Goal: Task Accomplishment & Management: Manage account settings

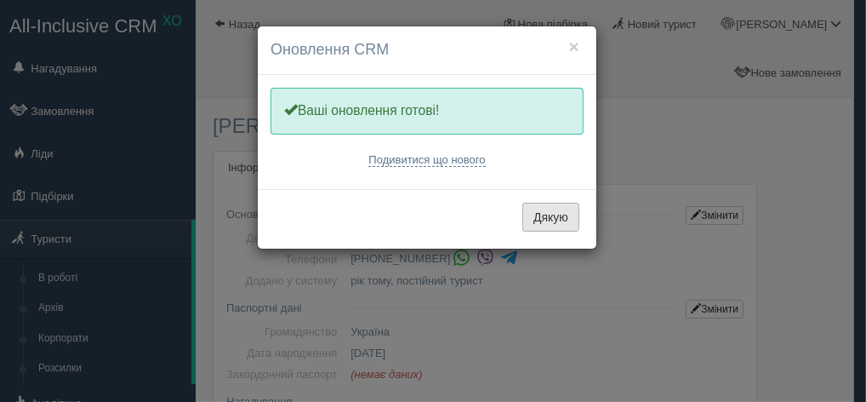
click at [572, 217] on button "Дякую" at bounding box center [550, 217] width 57 height 29
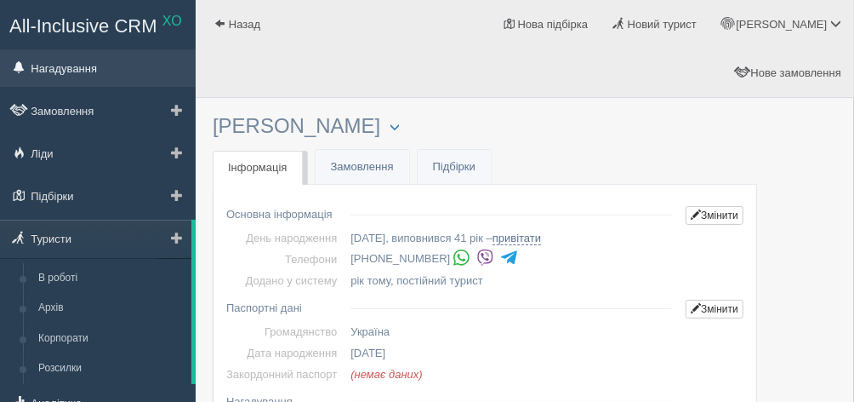
click at [94, 64] on link "Нагадування" at bounding box center [98, 67] width 196 height 37
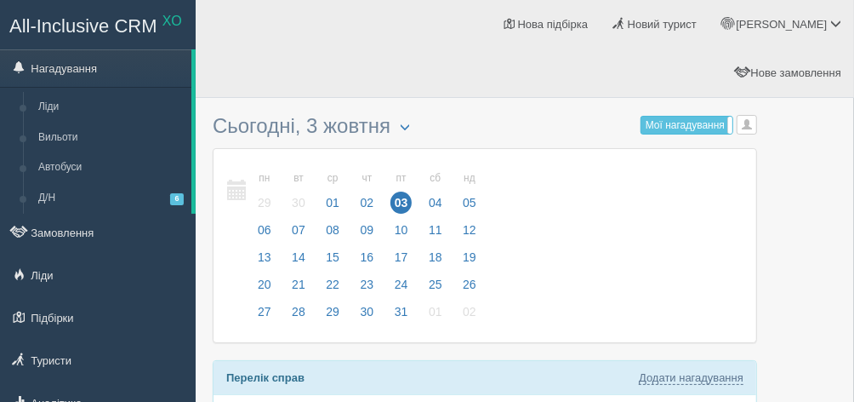
click at [86, 75] on link "Нагадування" at bounding box center [95, 67] width 191 height 37
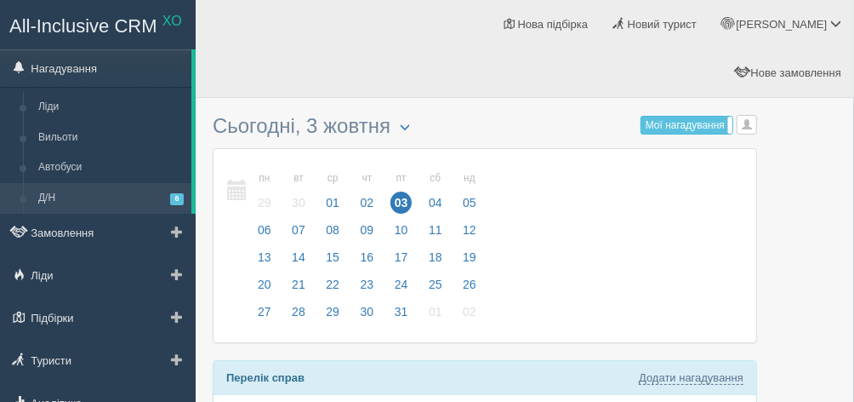
click at [45, 200] on link "Д/Н 6" at bounding box center [111, 198] width 161 height 31
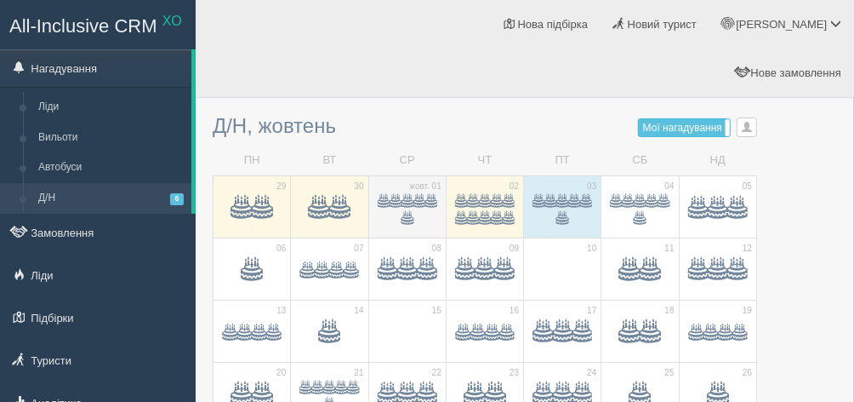
click at [409, 196] on span at bounding box center [408, 202] width 12 height 12
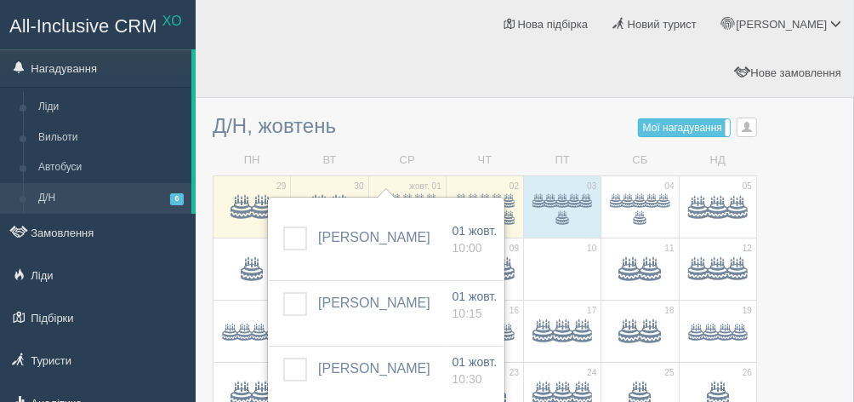
scroll to position [77, 0]
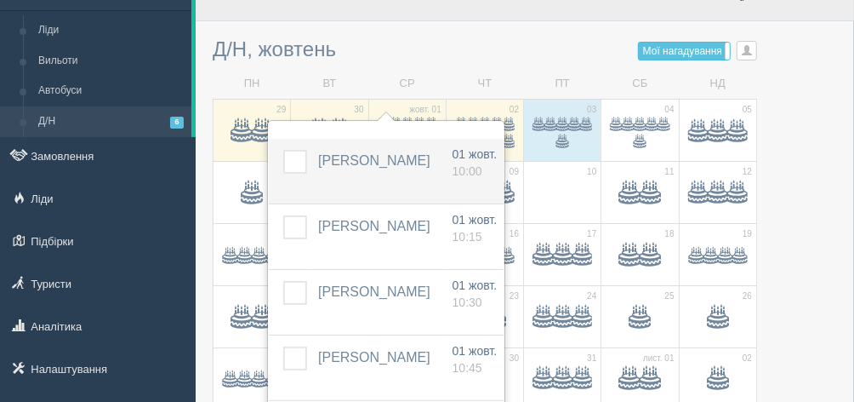
click at [283, 150] on label at bounding box center [283, 150] width 0 height 0
click at [0, 0] on input "checkbox" at bounding box center [0, 0] width 0 height 0
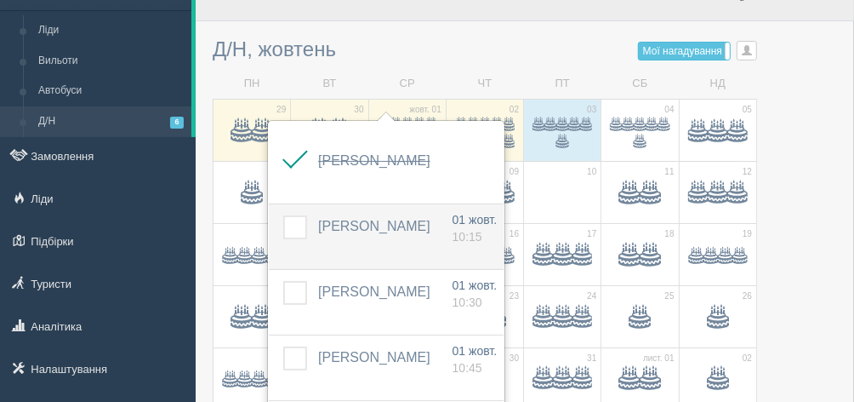
click at [372, 221] on span "[PERSON_NAME]" at bounding box center [374, 226] width 112 height 14
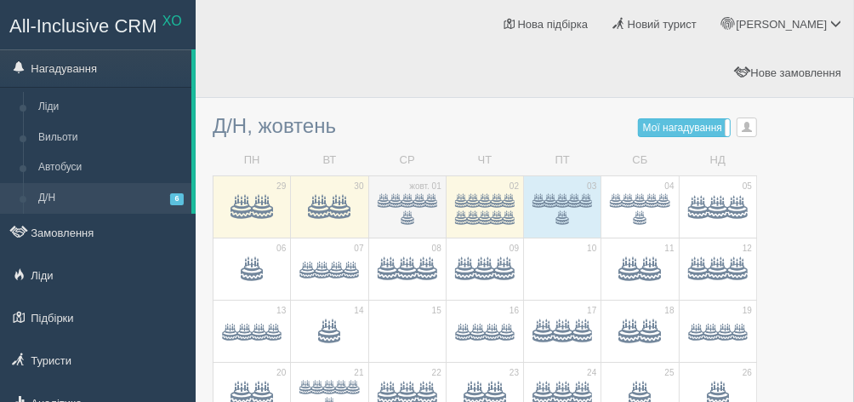
click at [414, 196] on span at bounding box center [420, 202] width 12 height 12
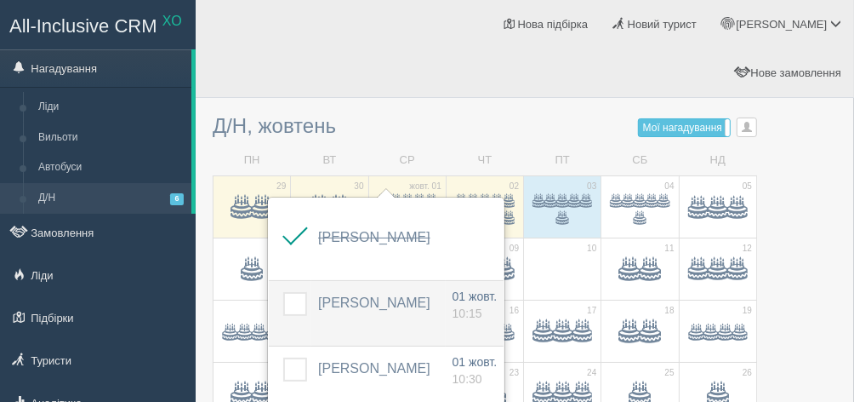
click at [283, 292] on label at bounding box center [283, 292] width 0 height 0
click at [0, 0] on input "checkbox" at bounding box center [0, 0] width 0 height 0
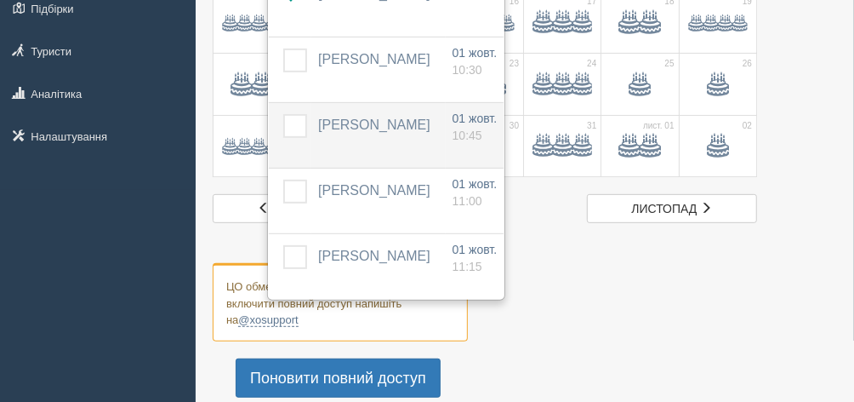
scroll to position [154, 0]
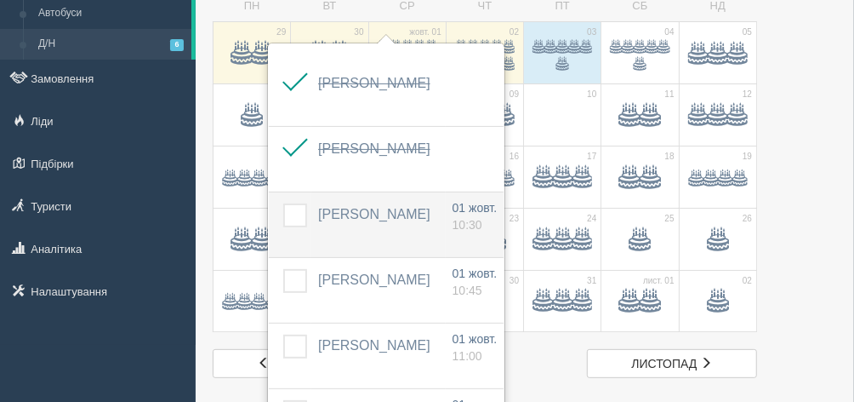
click at [367, 214] on span "[PERSON_NAME]" at bounding box center [374, 214] width 112 height 14
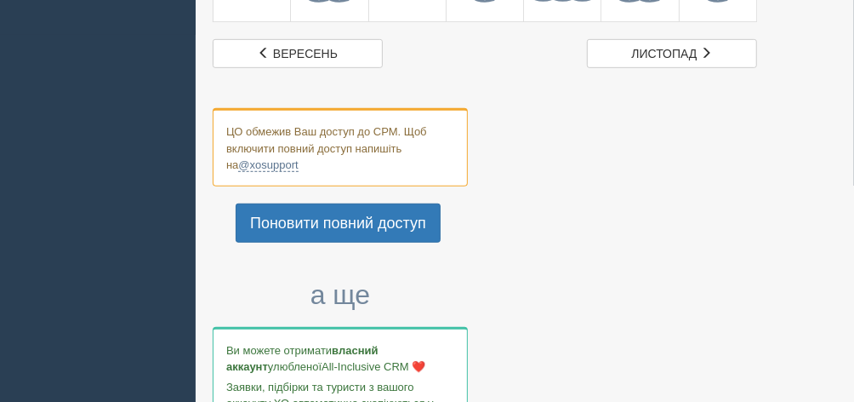
scroll to position [77, 0]
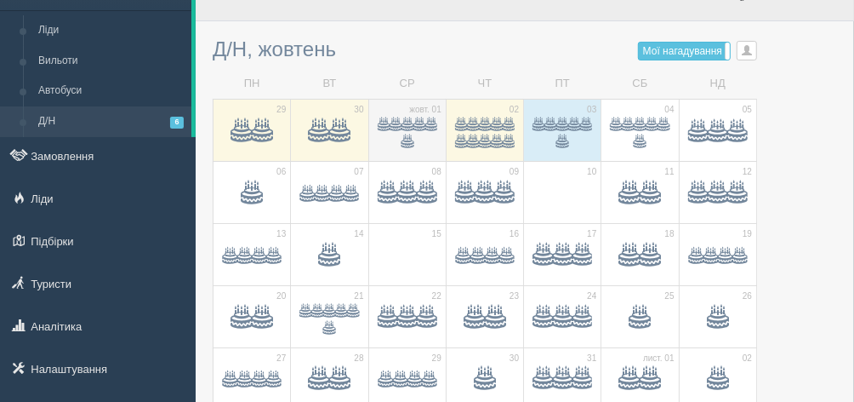
click at [416, 119] on span at bounding box center [420, 125] width 12 height 12
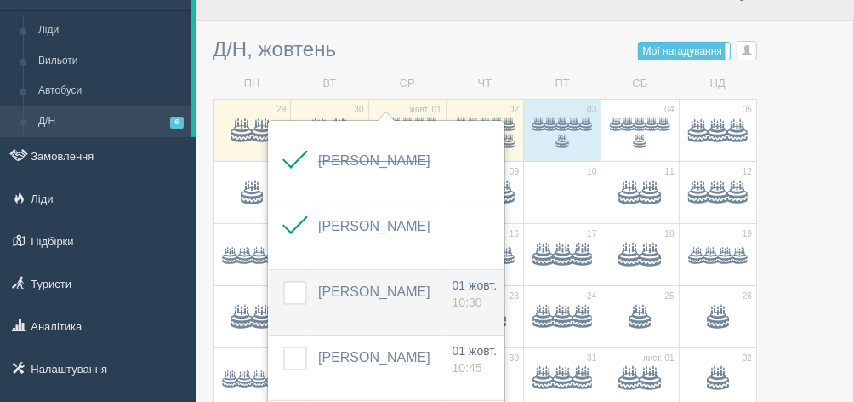
click at [370, 284] on span "[PERSON_NAME]" at bounding box center [374, 291] width 112 height 14
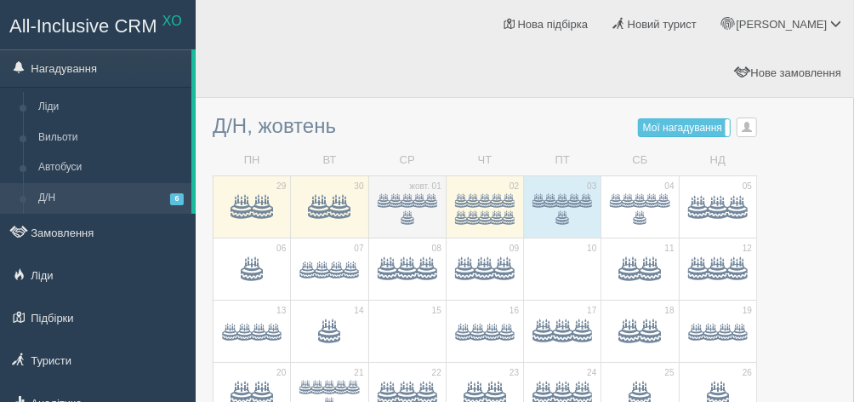
click at [417, 196] on span at bounding box center [420, 202] width 12 height 12
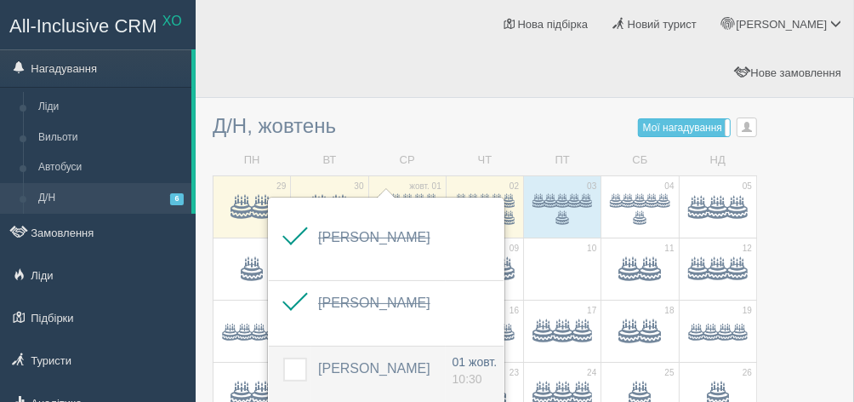
click at [283, 357] on label at bounding box center [283, 357] width 0 height 0
click at [0, 0] on input "checkbox" at bounding box center [0, 0] width 0 height 0
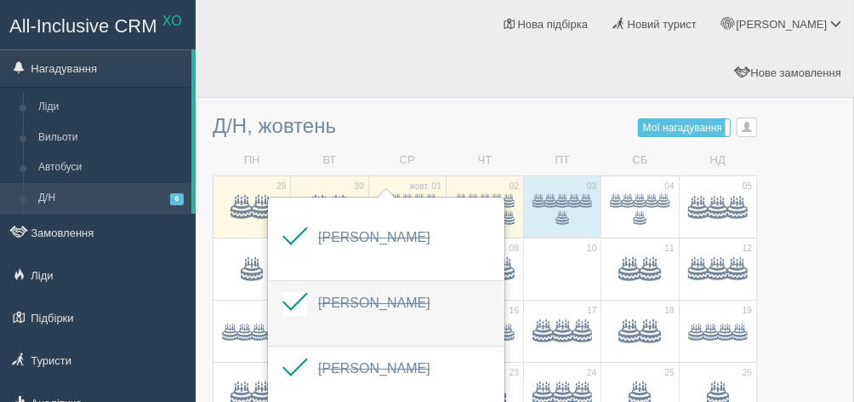
scroll to position [154, 0]
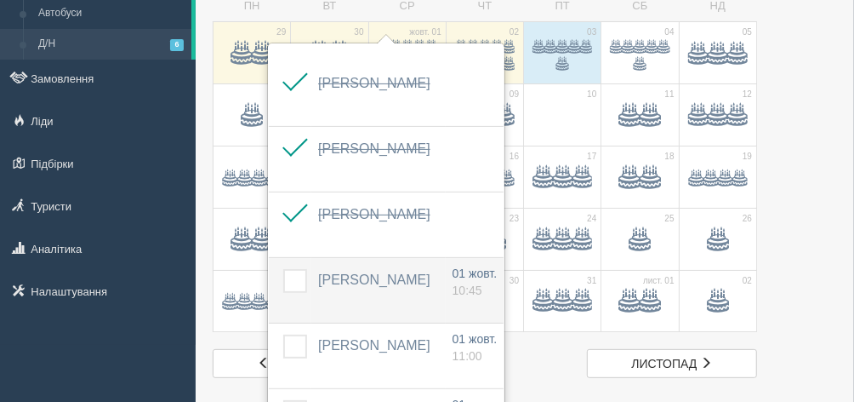
click at [378, 275] on span "БАГНІЙ БОРИС" at bounding box center [374, 279] width 112 height 14
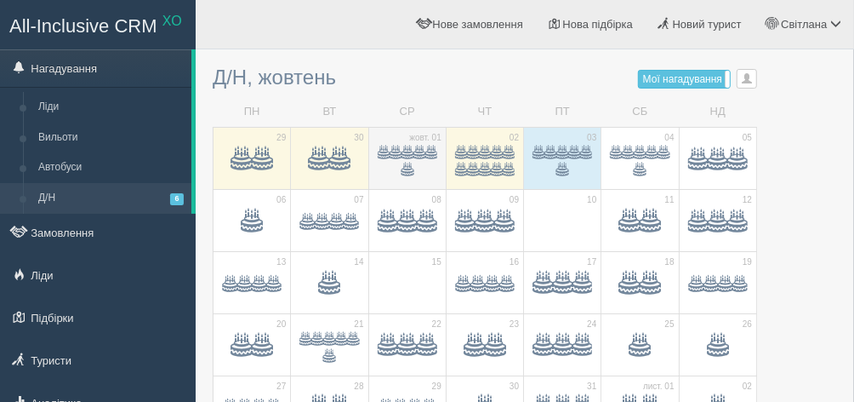
click at [429, 153] on span at bounding box center [431, 153] width 12 height 12
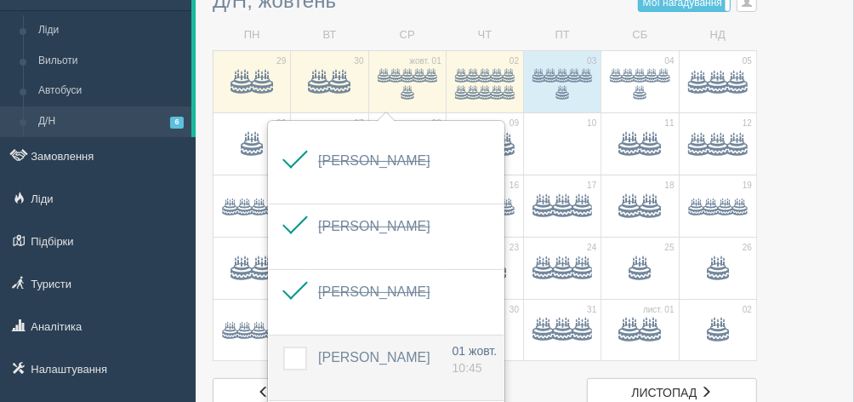
scroll to position [154, 0]
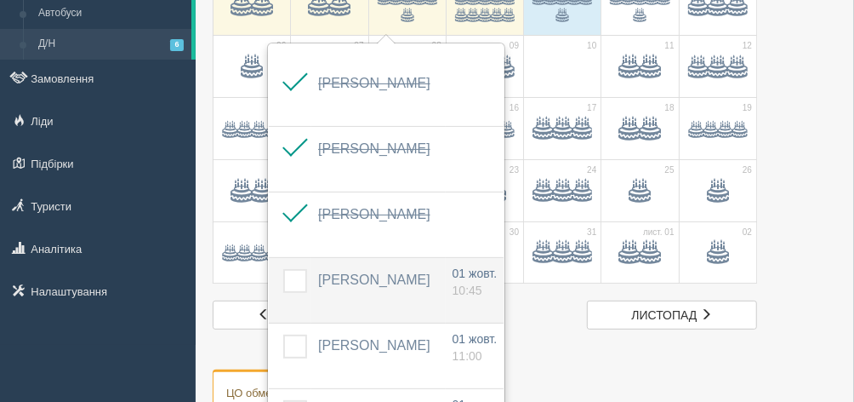
click at [374, 277] on span "[PERSON_NAME]" at bounding box center [374, 279] width 112 height 14
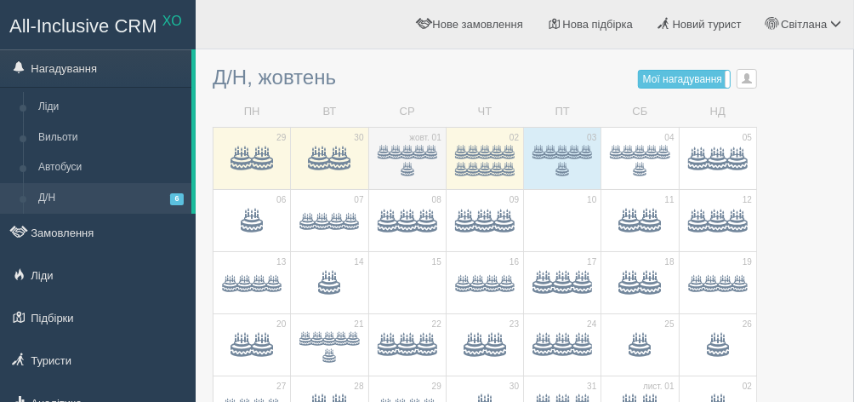
click at [426, 154] on span at bounding box center [431, 153] width 12 height 12
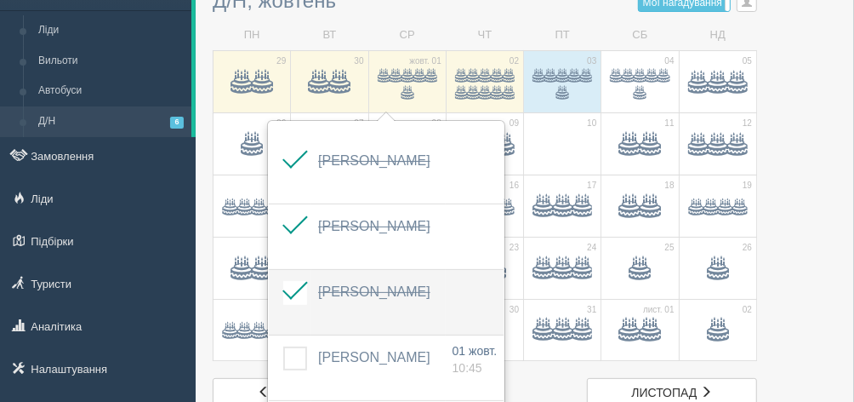
scroll to position [154, 0]
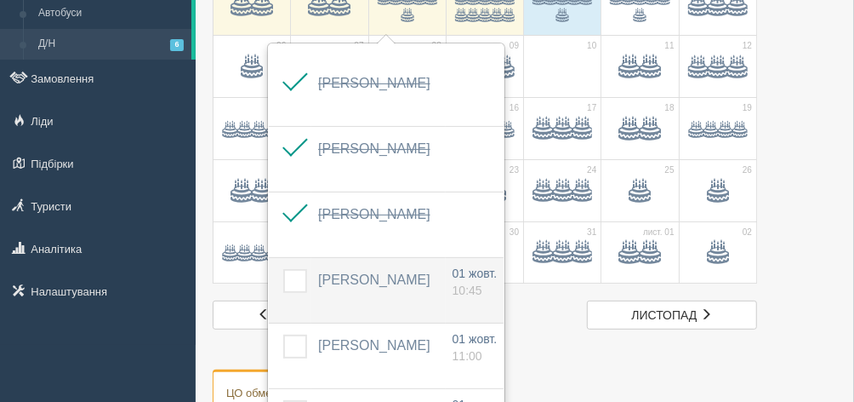
click at [349, 282] on span "[PERSON_NAME]" at bounding box center [374, 279] width 112 height 14
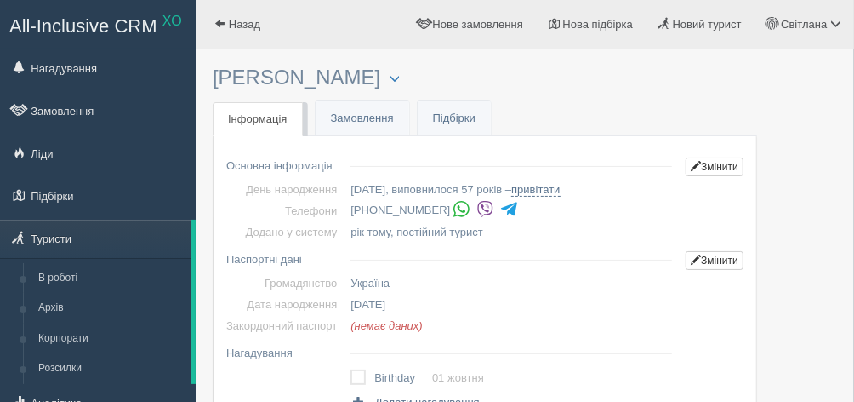
click at [290, 277] on td "Громадянство" at bounding box center [284, 282] width 117 height 21
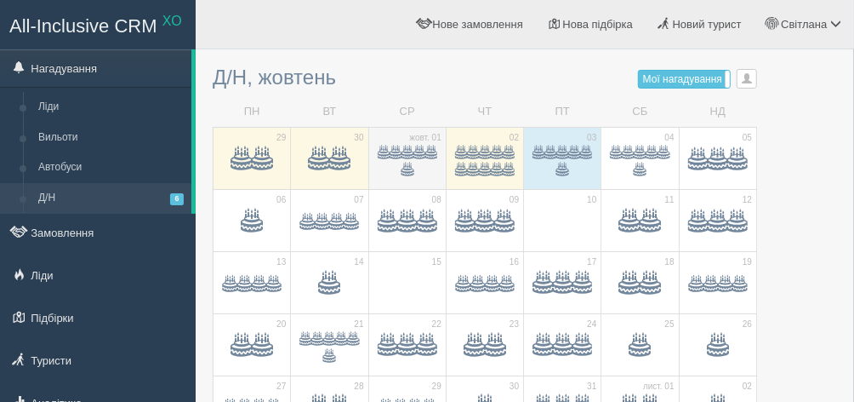
click at [408, 157] on span at bounding box center [408, 153] width 12 height 12
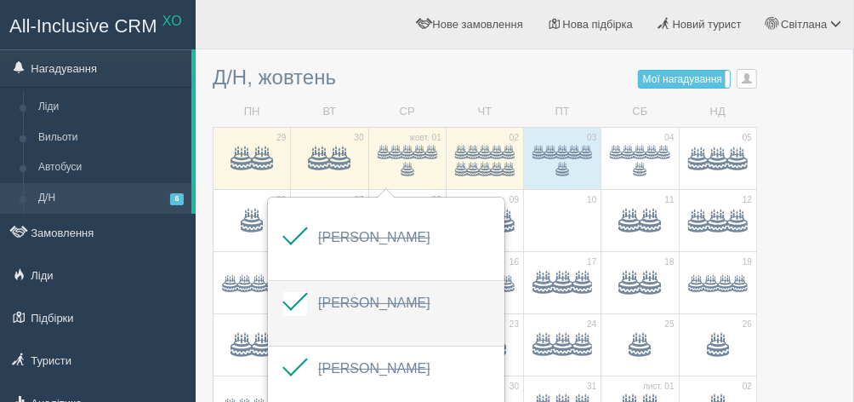
scroll to position [154, 0]
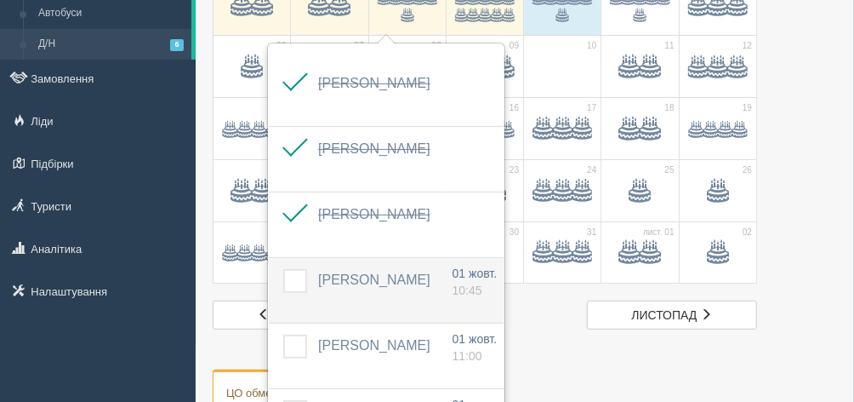
click at [283, 269] on label at bounding box center [283, 269] width 0 height 0
click at [0, 0] on input "checkbox" at bounding box center [0, 0] width 0 height 0
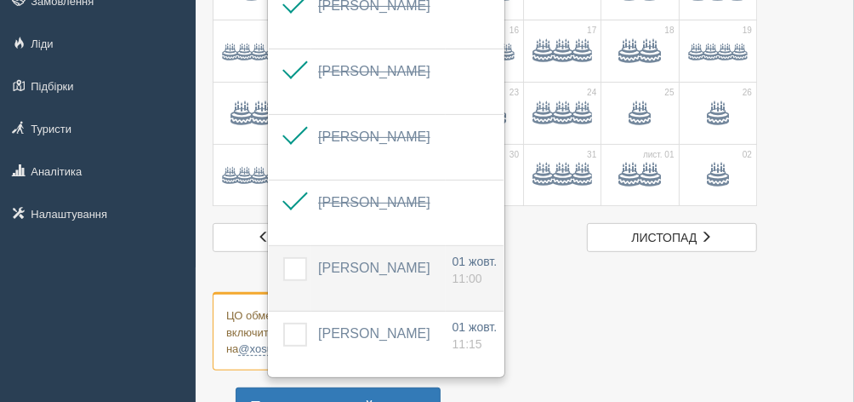
scroll to position [309, 0]
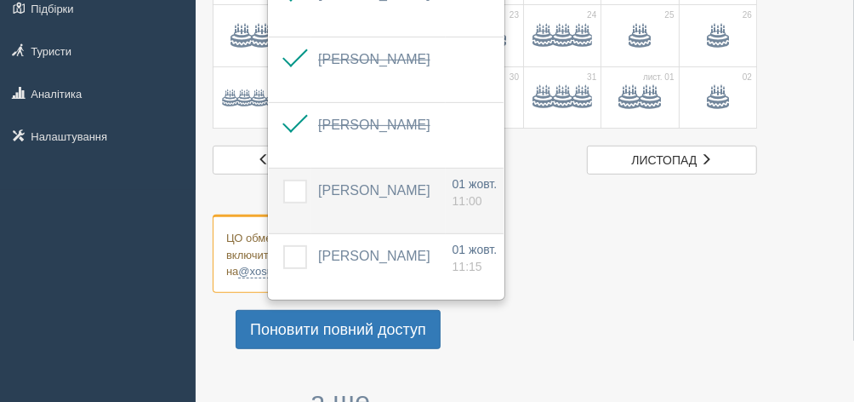
click at [370, 191] on span "ТИМЧИШИН РОМАН" at bounding box center [374, 190] width 112 height 14
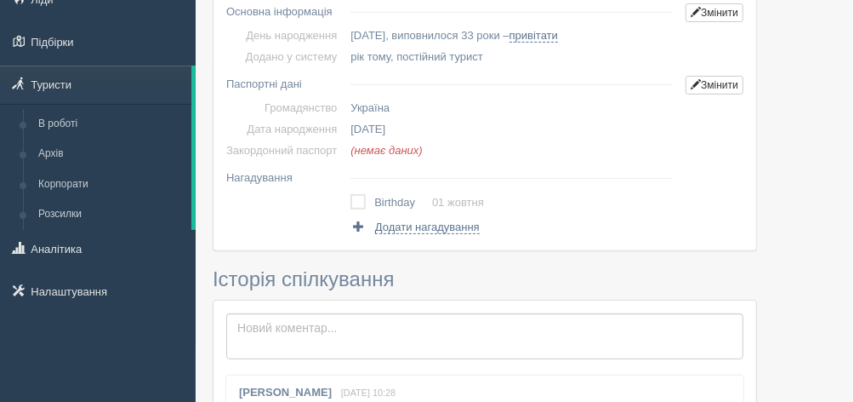
scroll to position [77, 0]
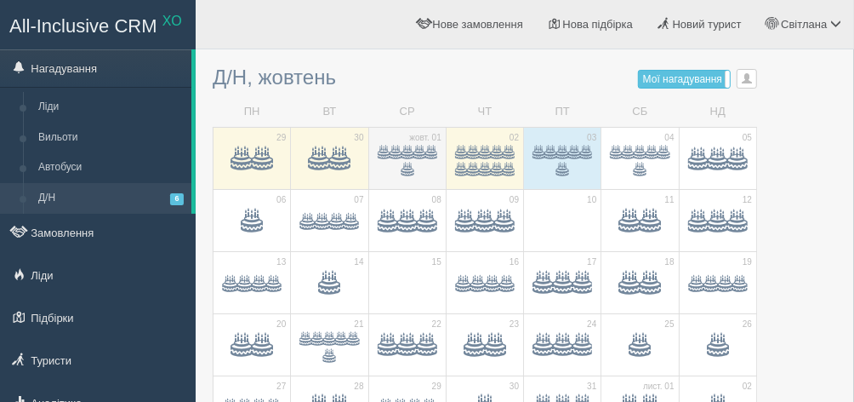
click at [407, 151] on span at bounding box center [408, 153] width 12 height 12
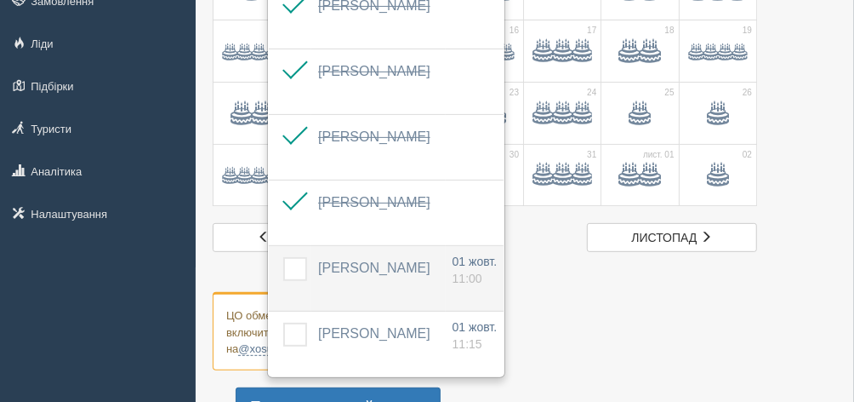
scroll to position [309, 0]
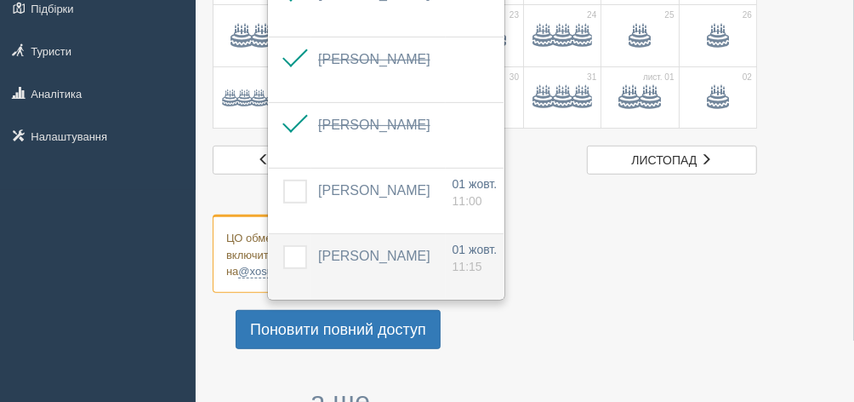
click at [360, 253] on span "[PERSON_NAME]" at bounding box center [374, 255] width 112 height 14
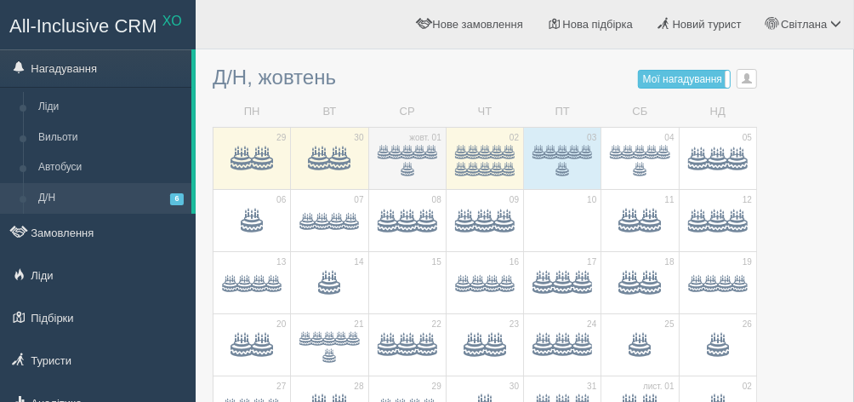
click at [410, 164] on span at bounding box center [408, 170] width 12 height 12
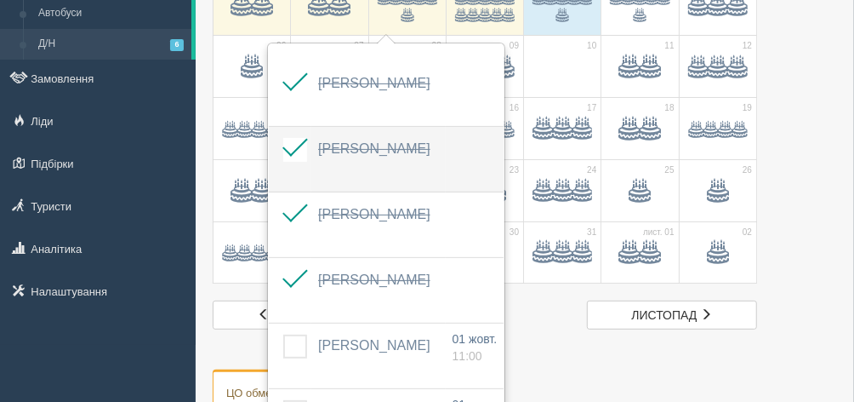
scroll to position [231, 0]
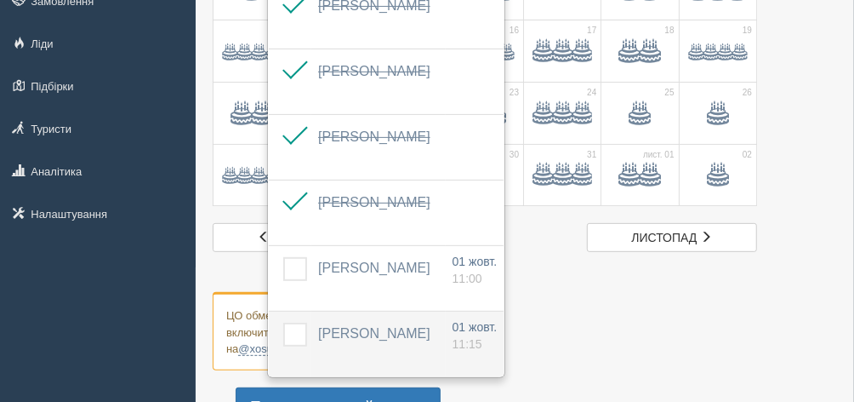
click at [374, 328] on span "[PERSON_NAME]" at bounding box center [374, 333] width 112 height 14
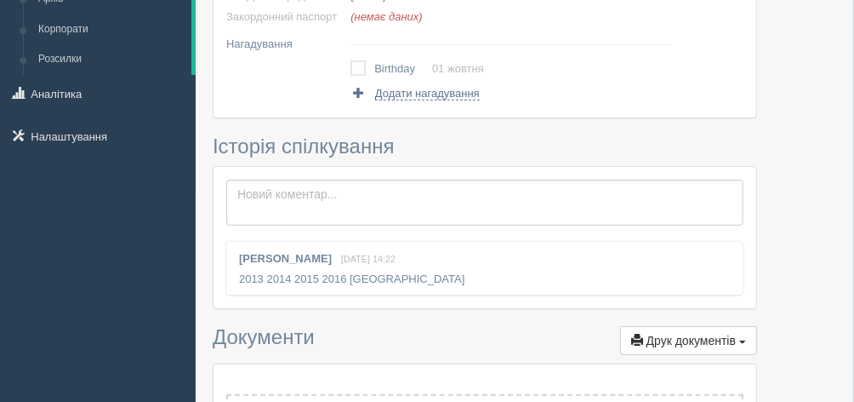
scroll to position [541, 0]
